Goal: Information Seeking & Learning: Understand process/instructions

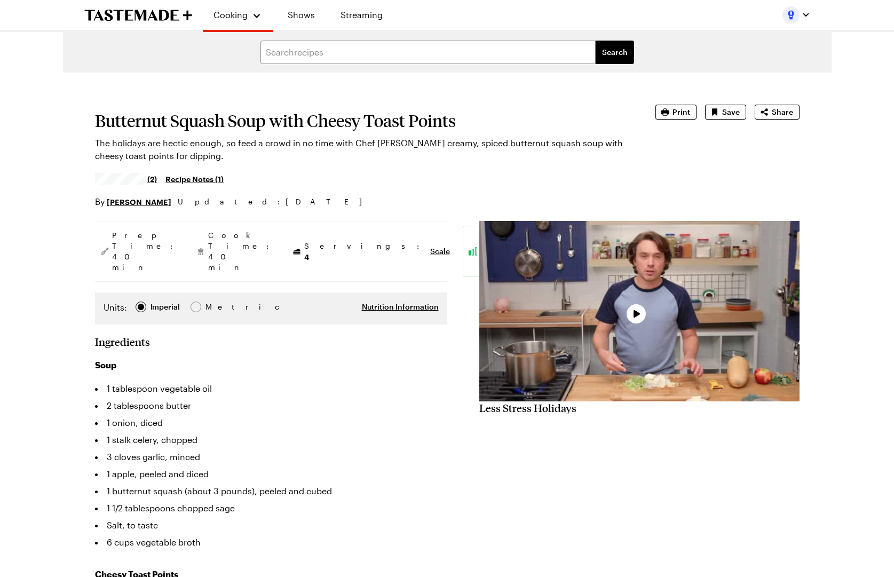
type textarea "x"
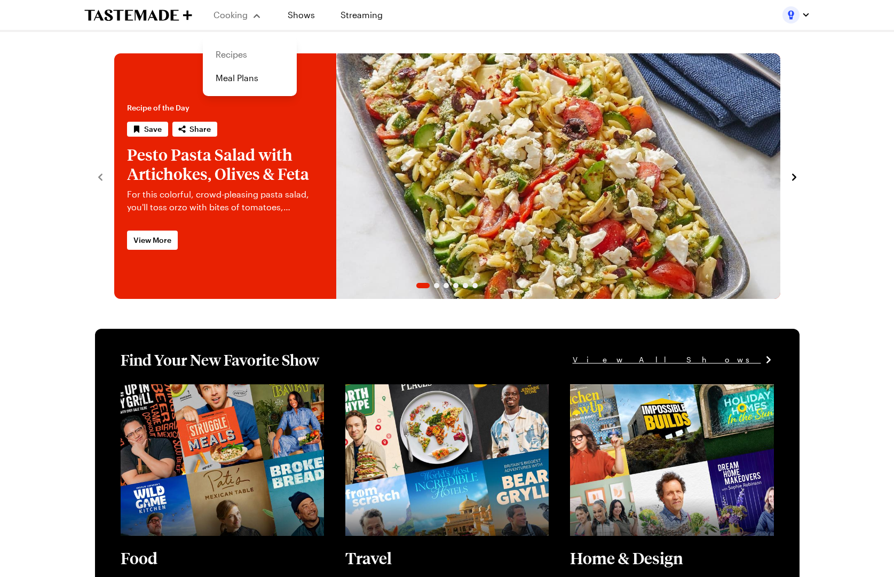
click at [240, 55] on link "Recipes" at bounding box center [249, 54] width 81 height 23
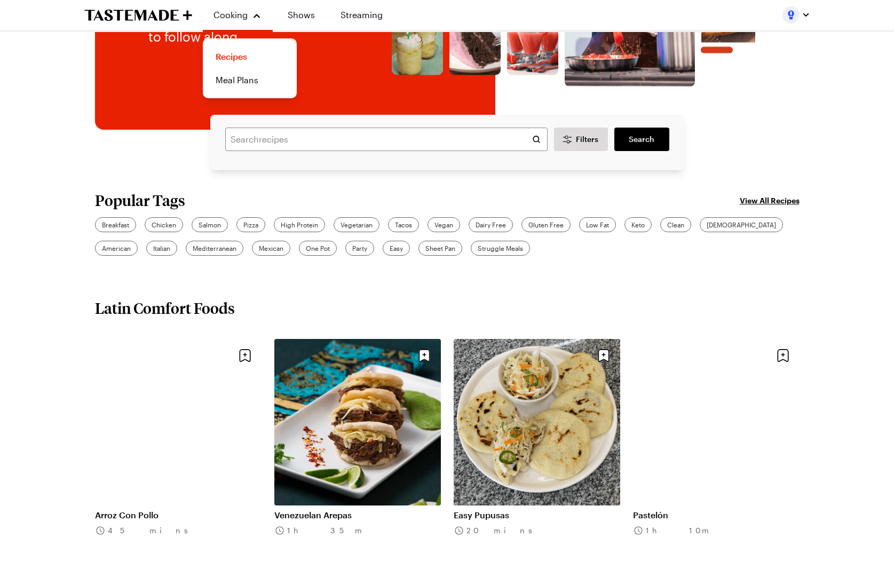
scroll to position [391, 0]
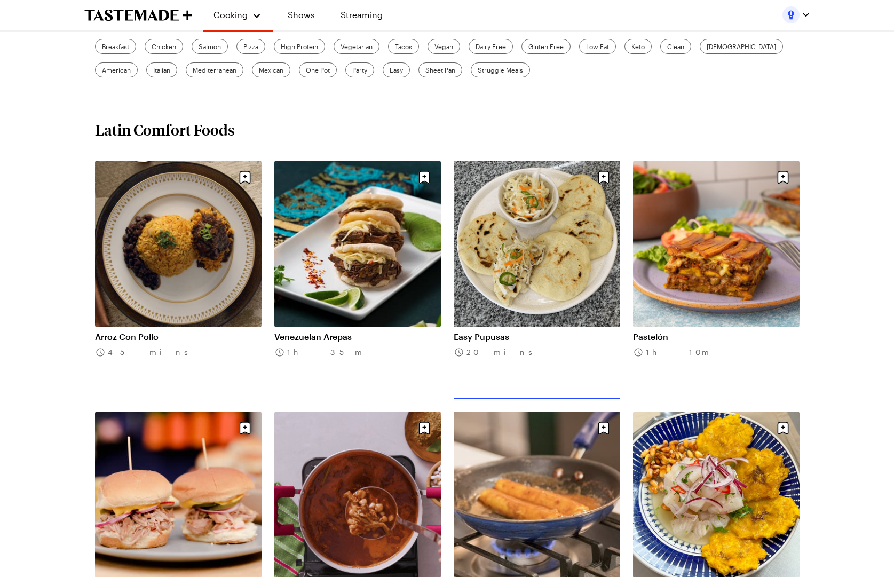
click at [559, 332] on link "Easy Pupusas" at bounding box center [537, 337] width 167 height 11
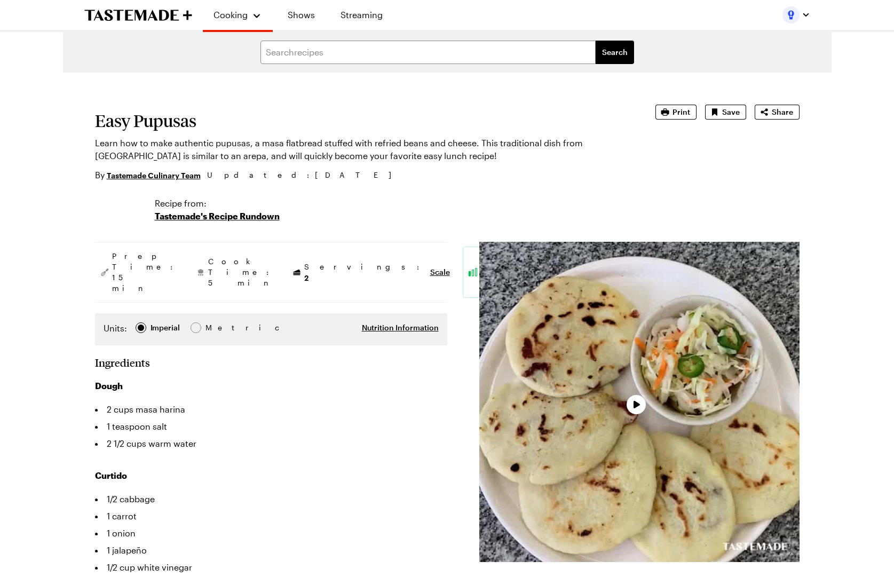
type textarea "x"
click at [677, 112] on span "Print" at bounding box center [682, 112] width 18 height 11
